Goal: Check status: Check status

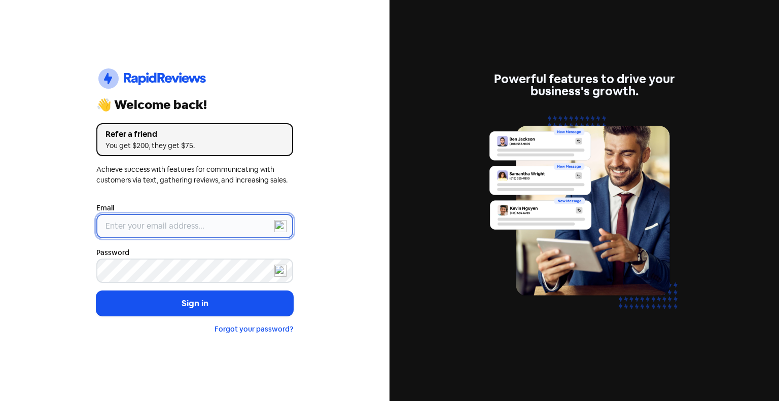
click at [175, 227] on input "email" at bounding box center [194, 226] width 197 height 24
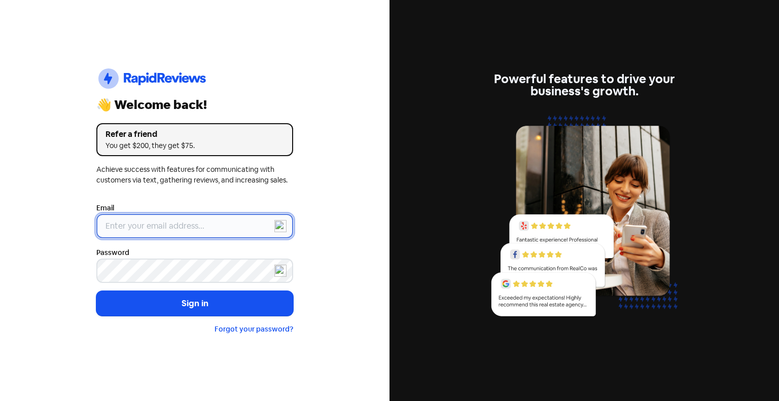
type input "[EMAIL_ADDRESS][DOMAIN_NAME]"
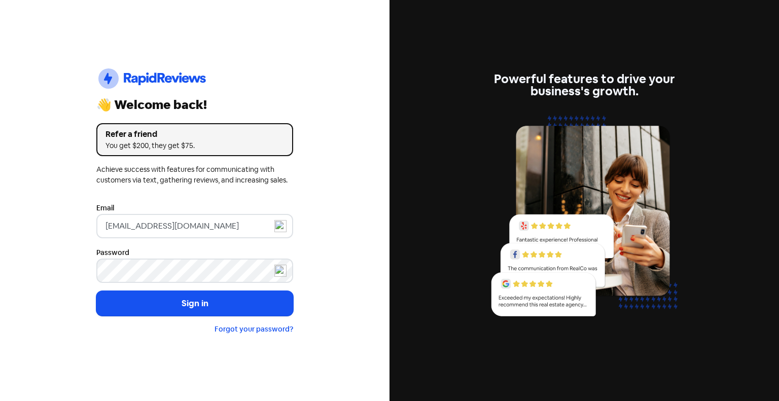
click at [96, 291] on button "Sign in" at bounding box center [194, 303] width 197 height 25
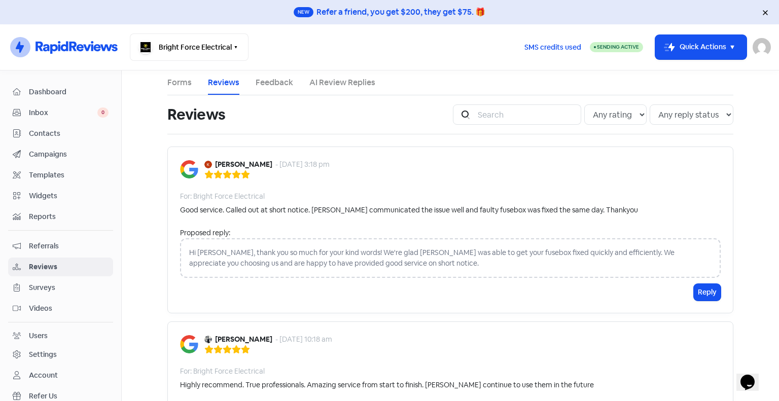
drag, startPoint x: 154, startPoint y: 216, endPoint x: 124, endPoint y: 278, distance: 68.7
click at [154, 216] on main "Forms Reviews Feedback AI Review Replies Reviews Icon For Search Any rating 5 s…" at bounding box center [450, 235] width 657 height 330
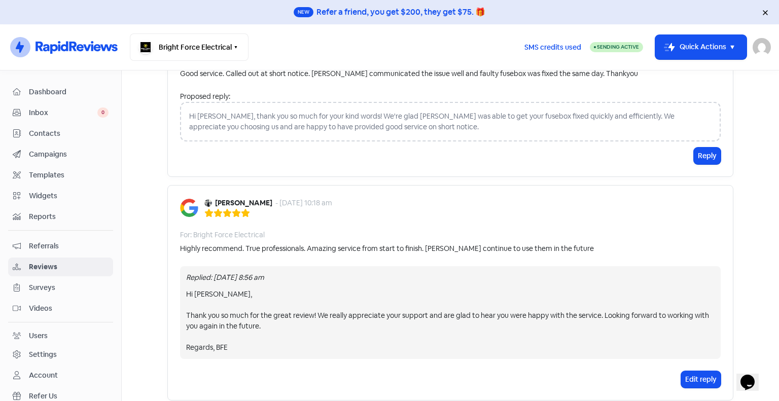
scroll to position [51, 0]
